Goal: Information Seeking & Learning: Learn about a topic

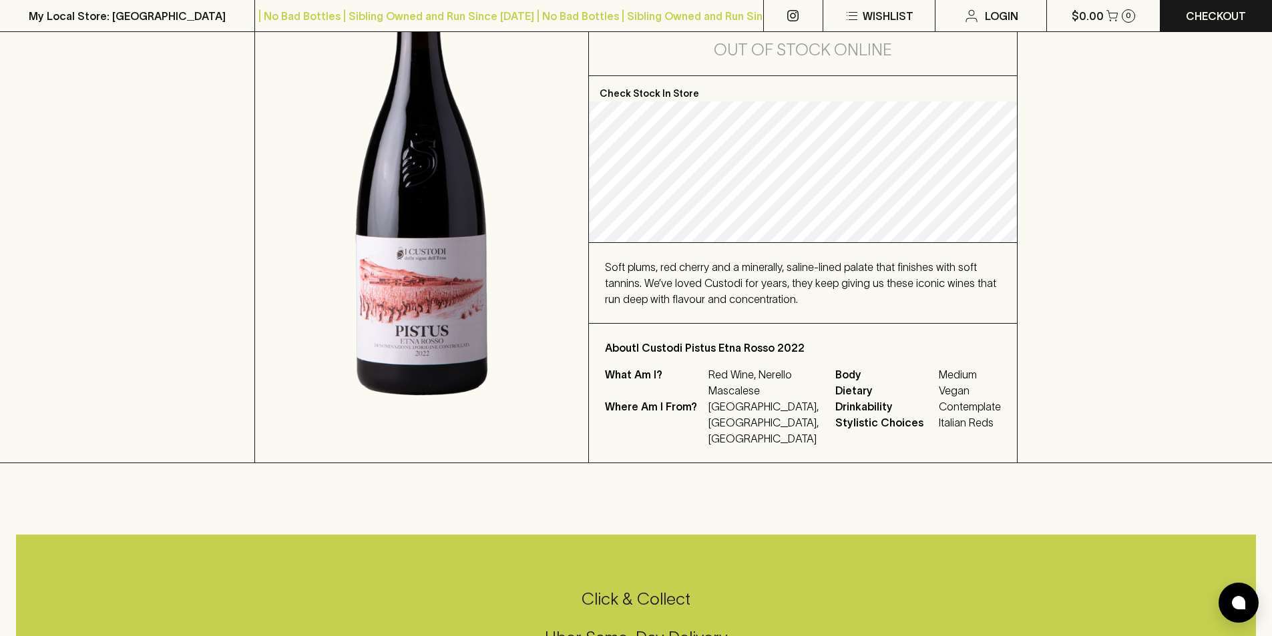
scroll to position [200, 0]
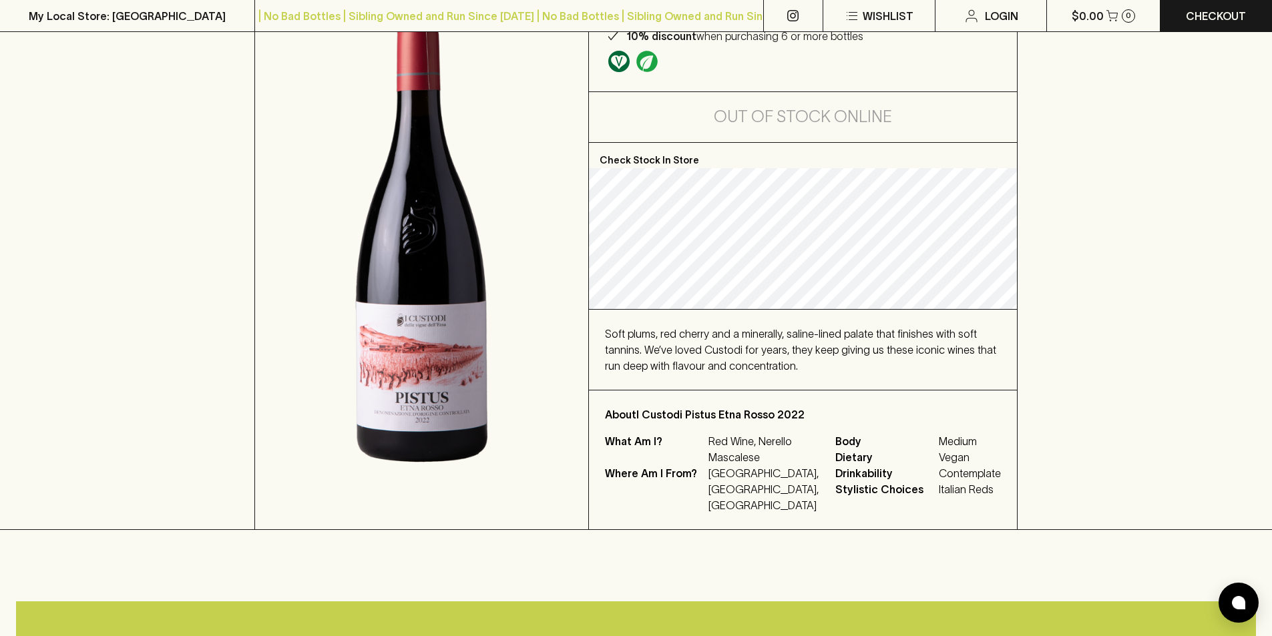
click at [737, 476] on p "[GEOGRAPHIC_DATA], [GEOGRAPHIC_DATA], [GEOGRAPHIC_DATA]" at bounding box center [763, 489] width 111 height 48
click at [737, 478] on p "[GEOGRAPHIC_DATA], [GEOGRAPHIC_DATA], [GEOGRAPHIC_DATA]" at bounding box center [763, 489] width 111 height 48
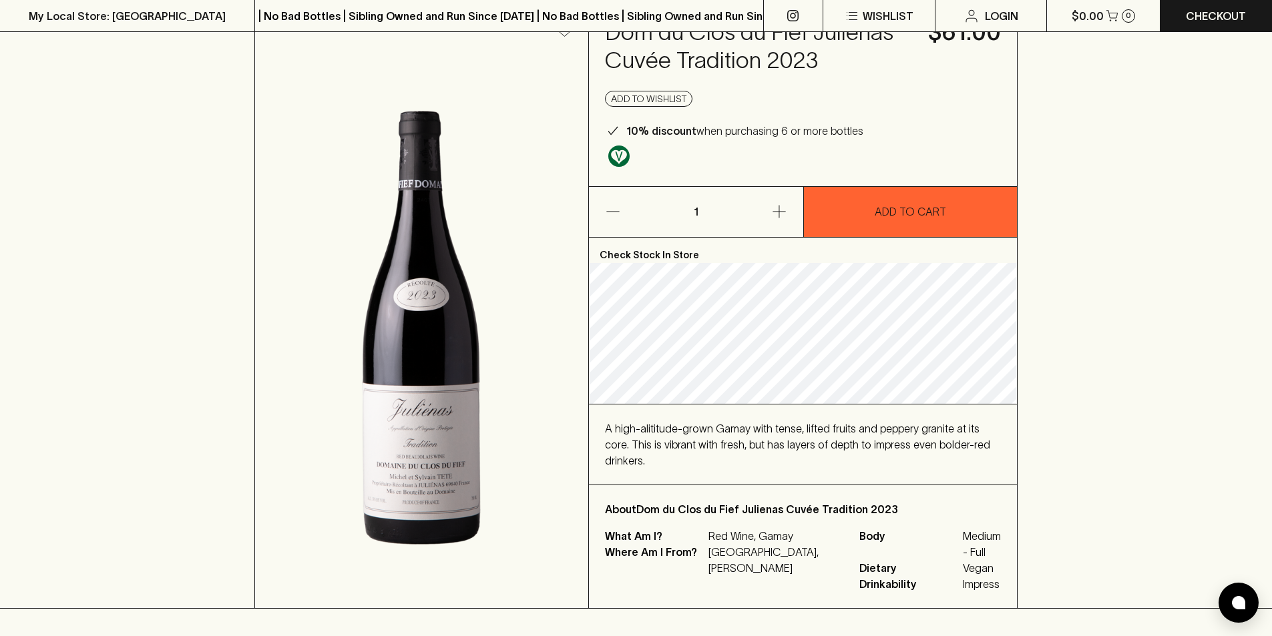
scroll to position [134, 0]
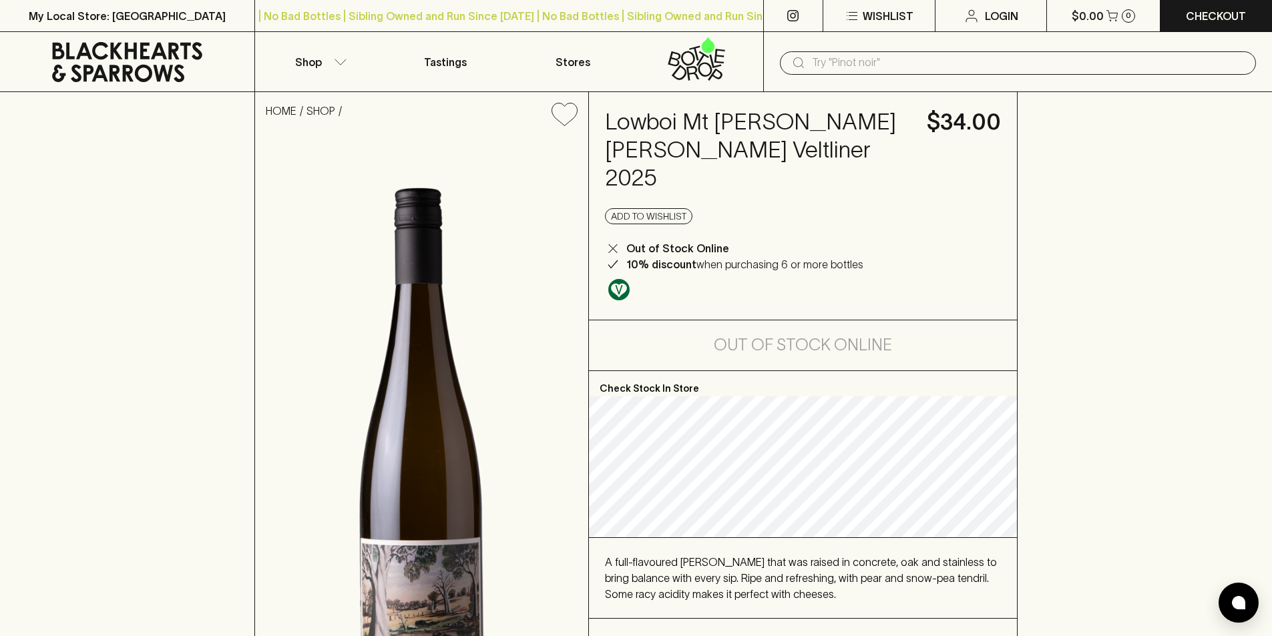
drag, startPoint x: 1079, startPoint y: 117, endPoint x: 1151, endPoint y: 211, distance: 118.6
click at [1102, 132] on div "HOME SHOP Lowboi Mt [PERSON_NAME] [PERSON_NAME] Veltliner 2025 $34.00 Add to wi…" at bounding box center [636, 433] width 1272 height 682
